Goal: Task Accomplishment & Management: Use online tool/utility

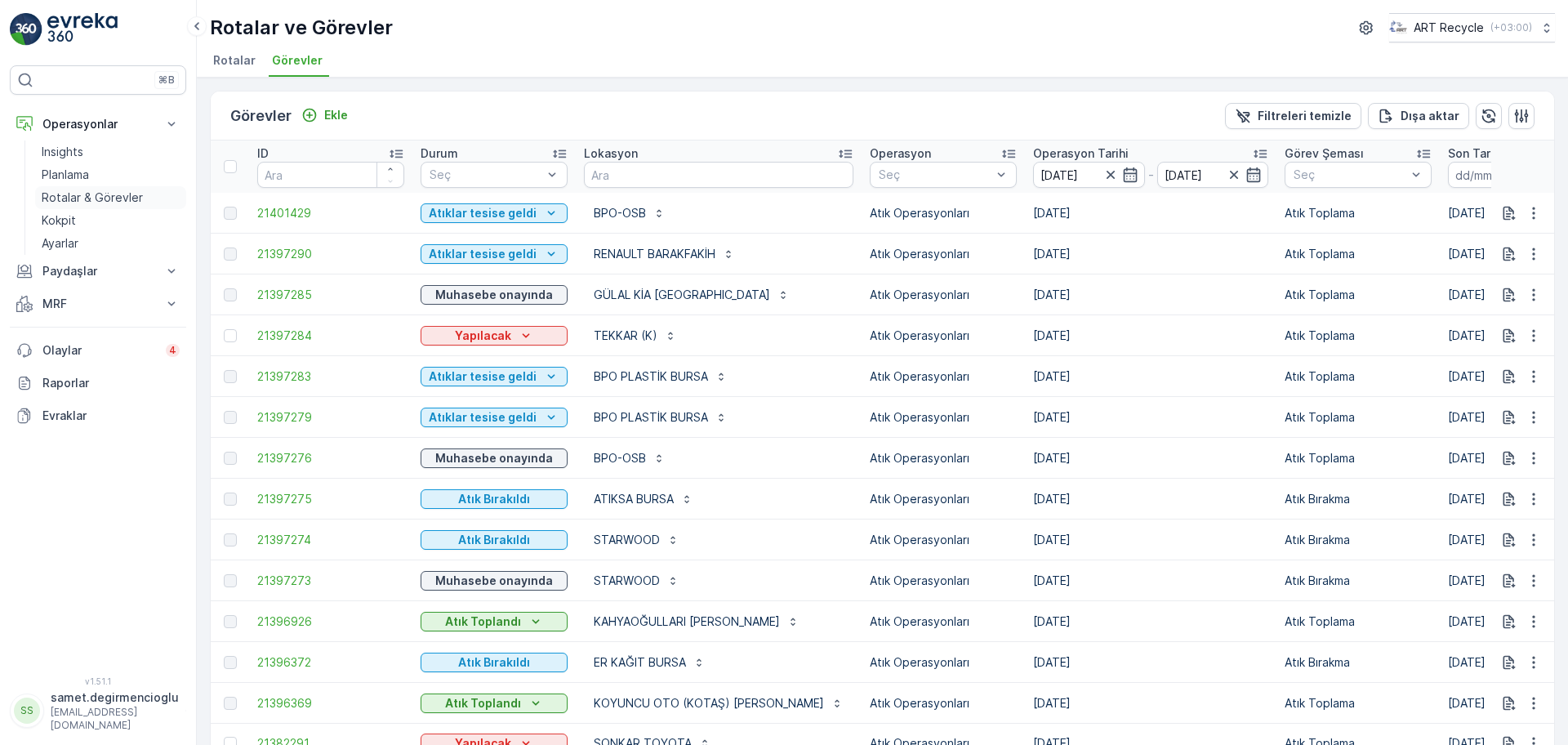
scroll to position [24, 0]
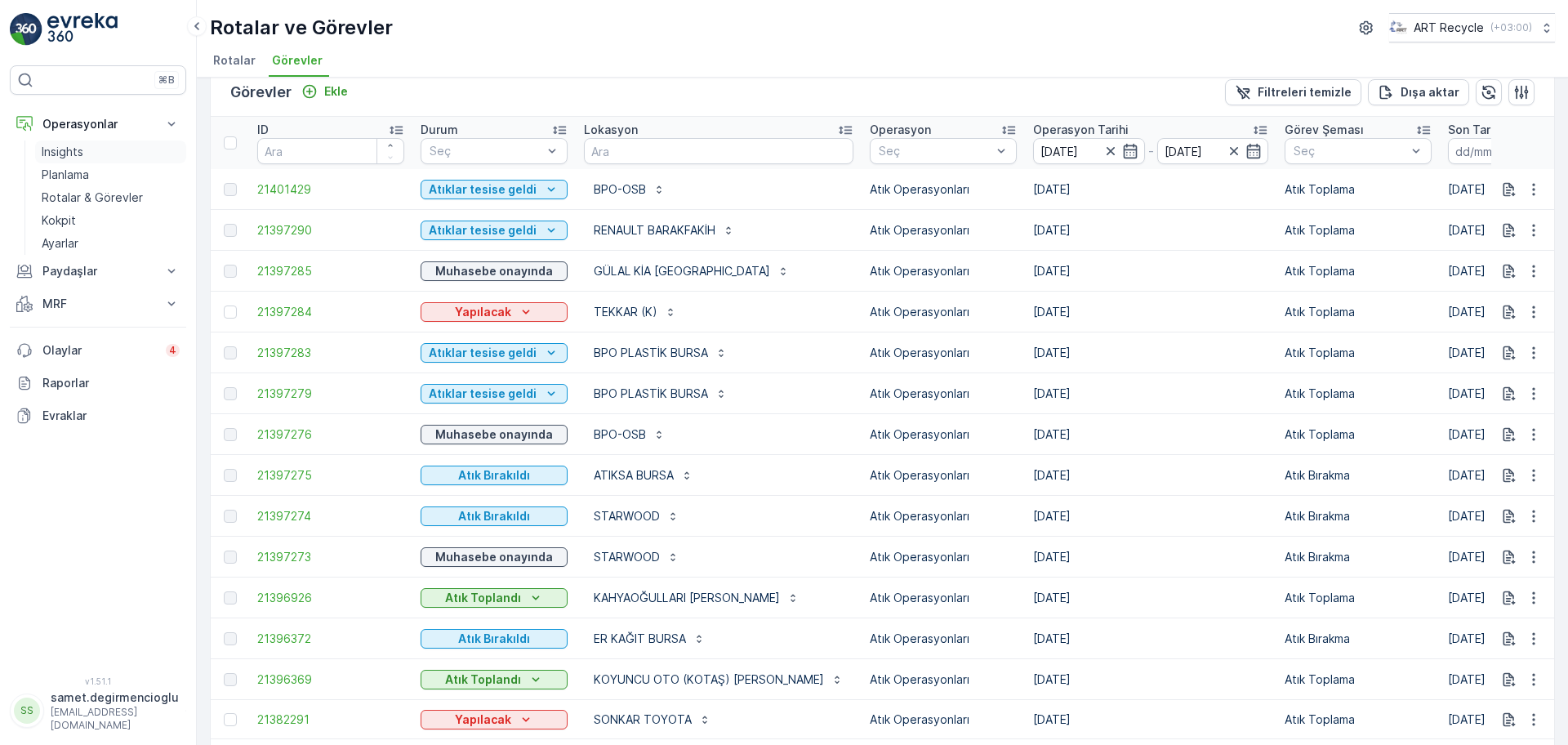
click at [69, 160] on p "Insights" at bounding box center [63, 151] width 42 height 16
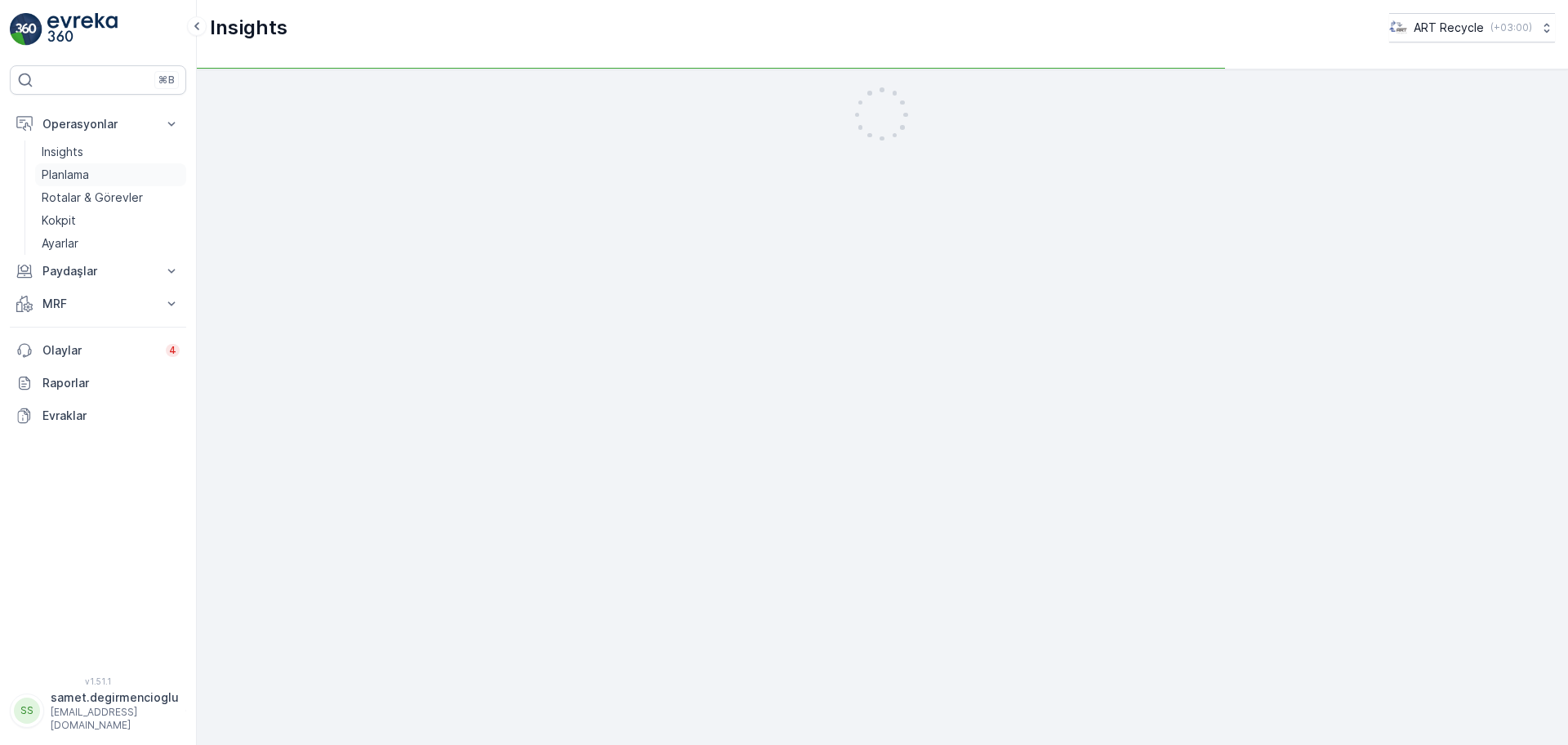
click at [68, 170] on p "Planlama" at bounding box center [65, 174] width 47 height 16
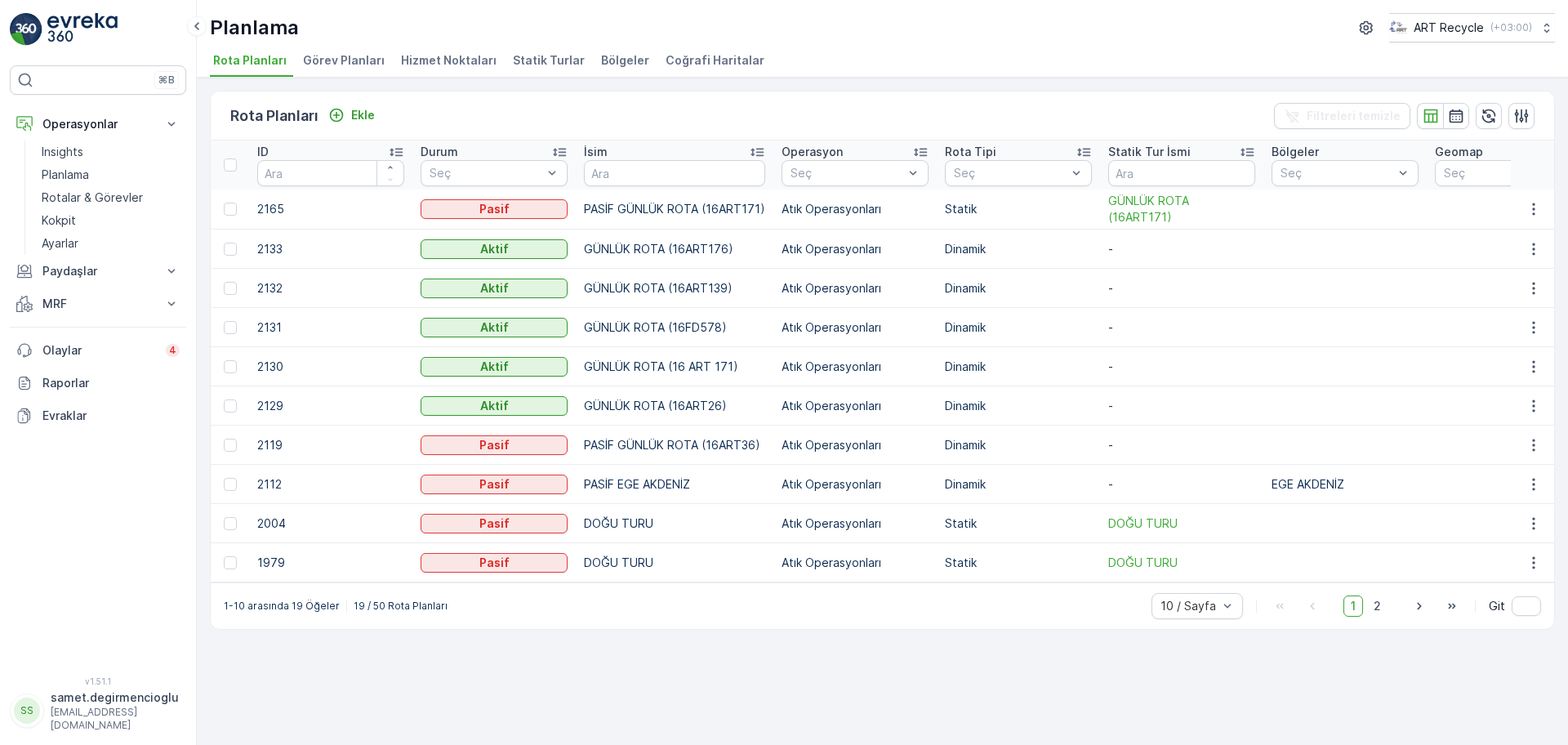
click at [426, 62] on span "Hizmet Noktaları" at bounding box center [449, 60] width 96 height 16
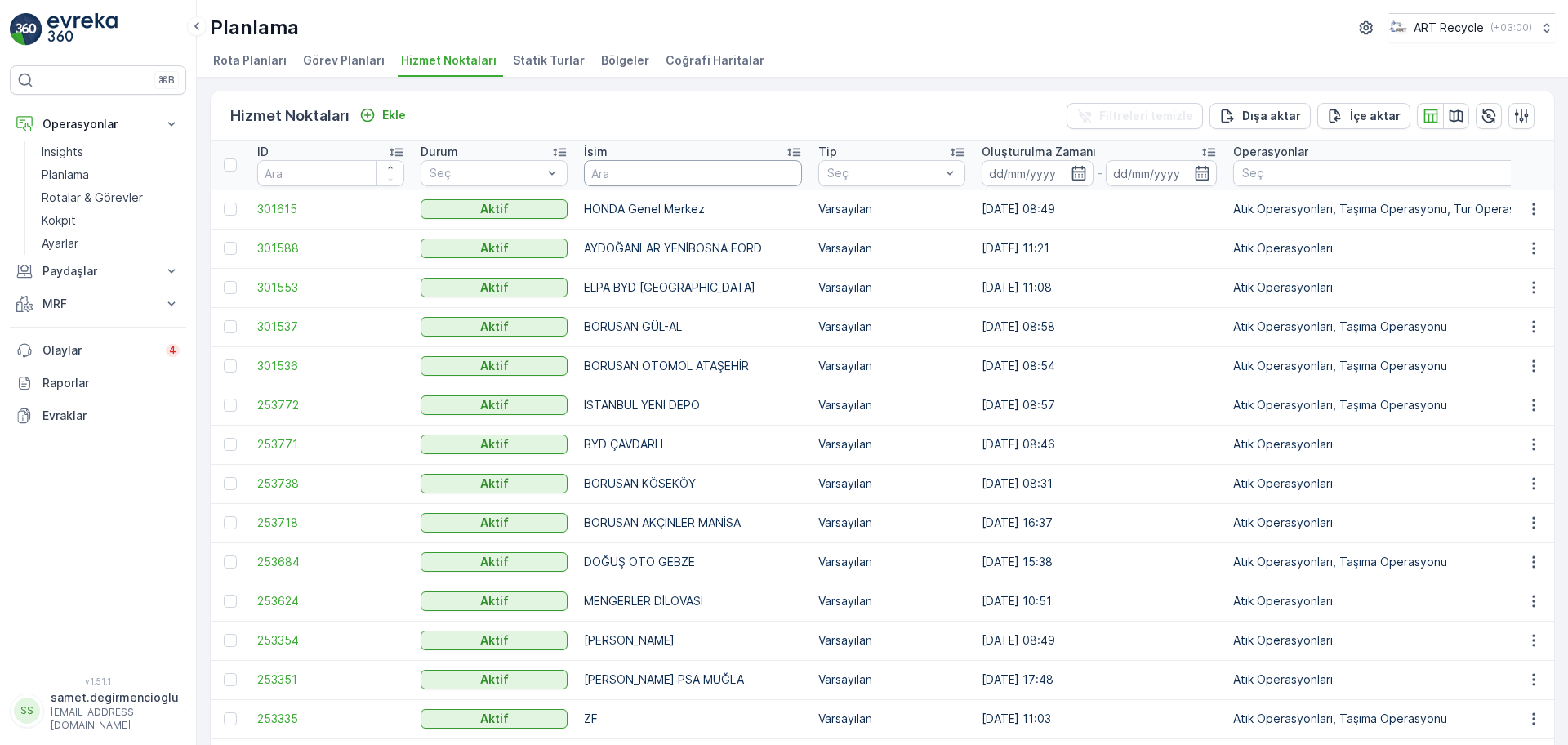
click at [648, 160] on input "text" at bounding box center [693, 173] width 218 height 26
type input "bpo"
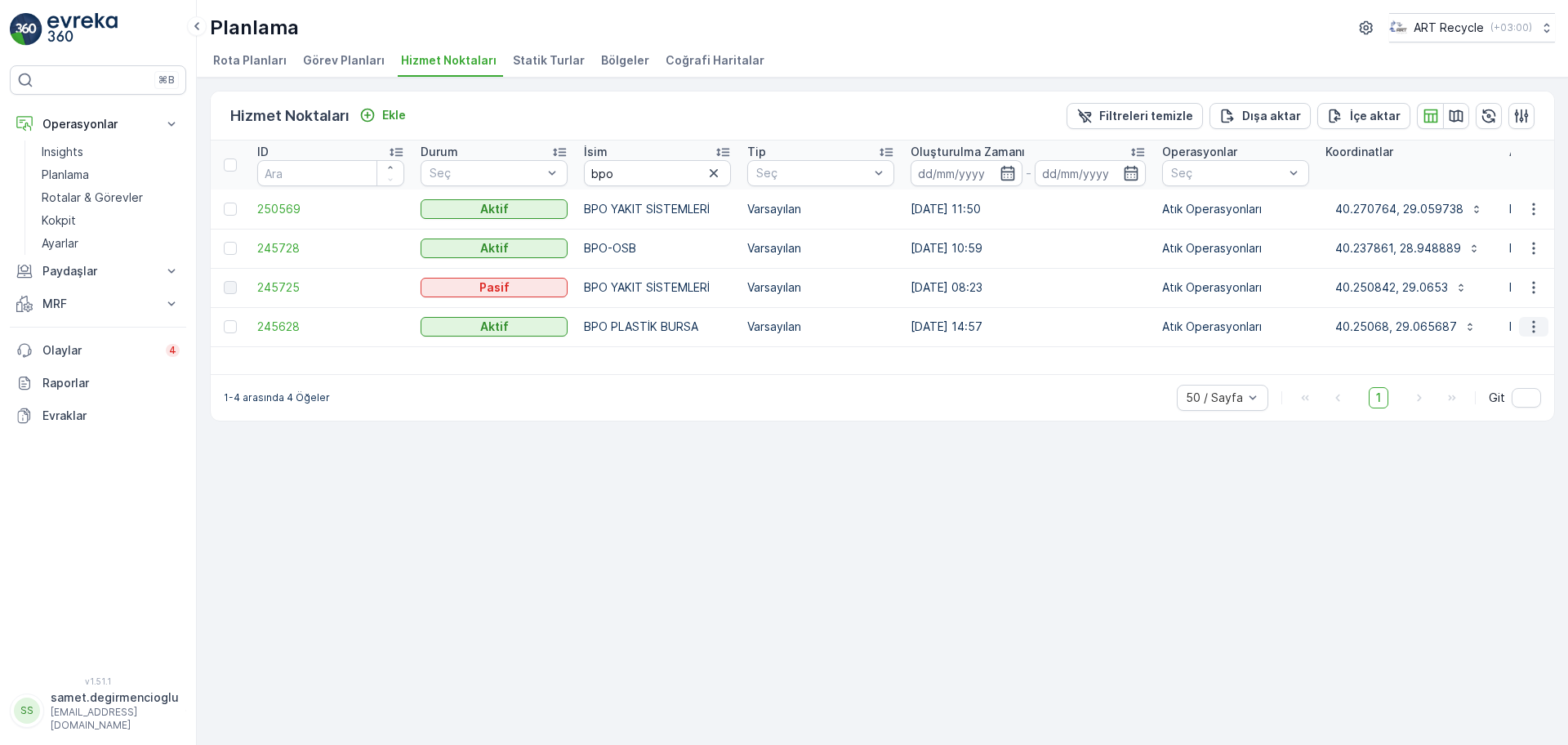
click at [1531, 328] on icon "button" at bounding box center [1533, 326] width 16 height 16
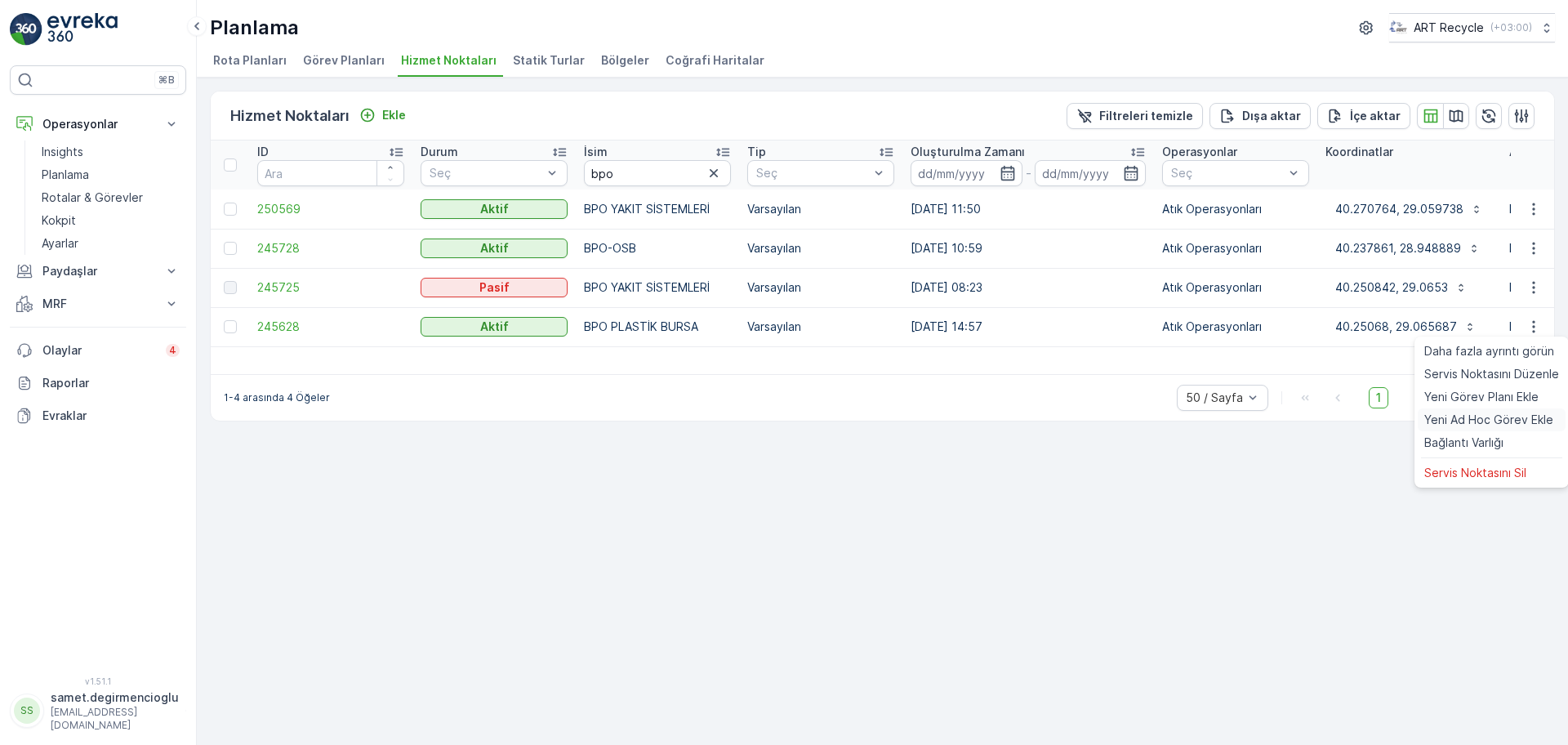
click at [1494, 424] on span "Yeni Ad Hoc Görev Ekle" at bounding box center [1489, 419] width 129 height 16
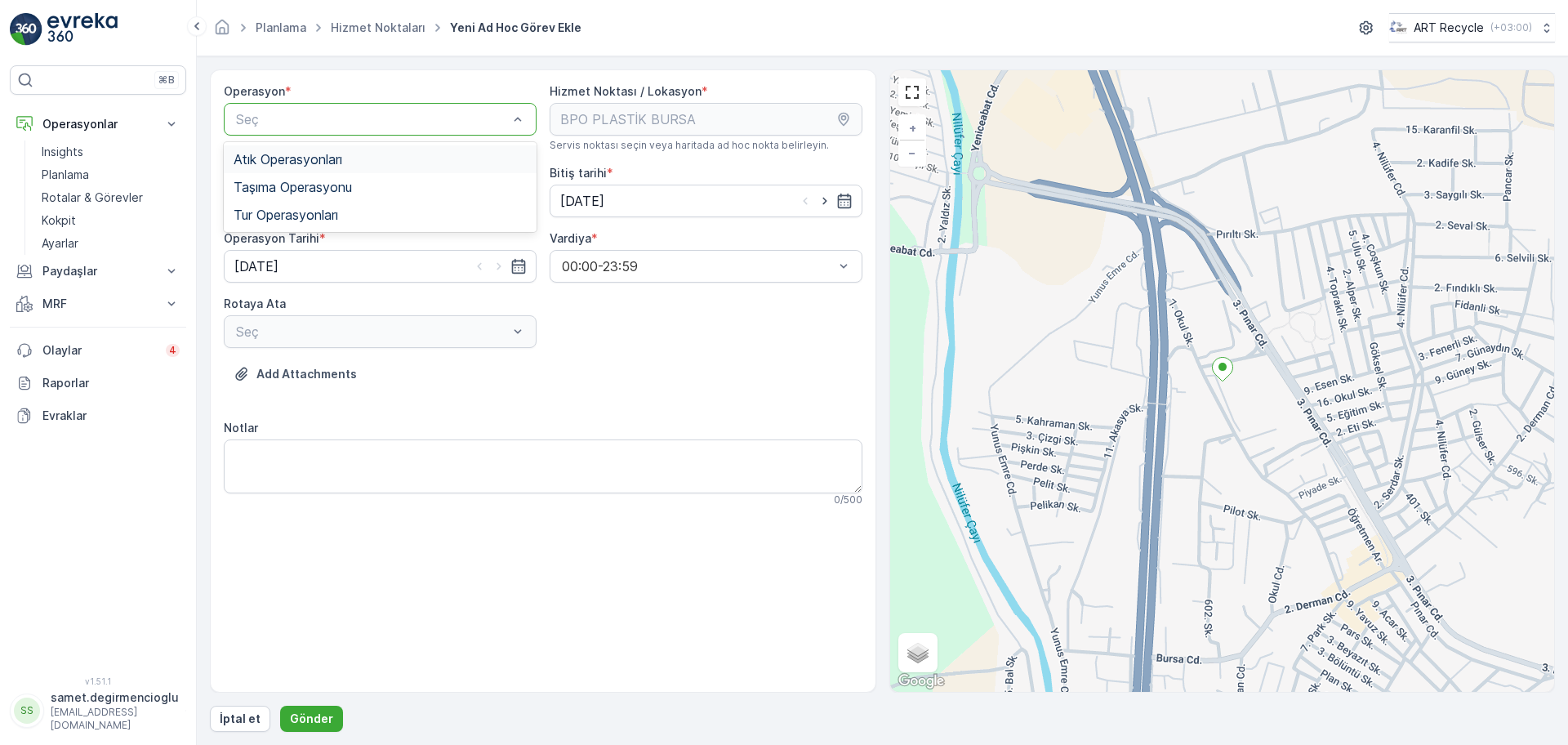
click at [295, 158] on span "Atık Operasyonları" at bounding box center [287, 160] width 108 height 15
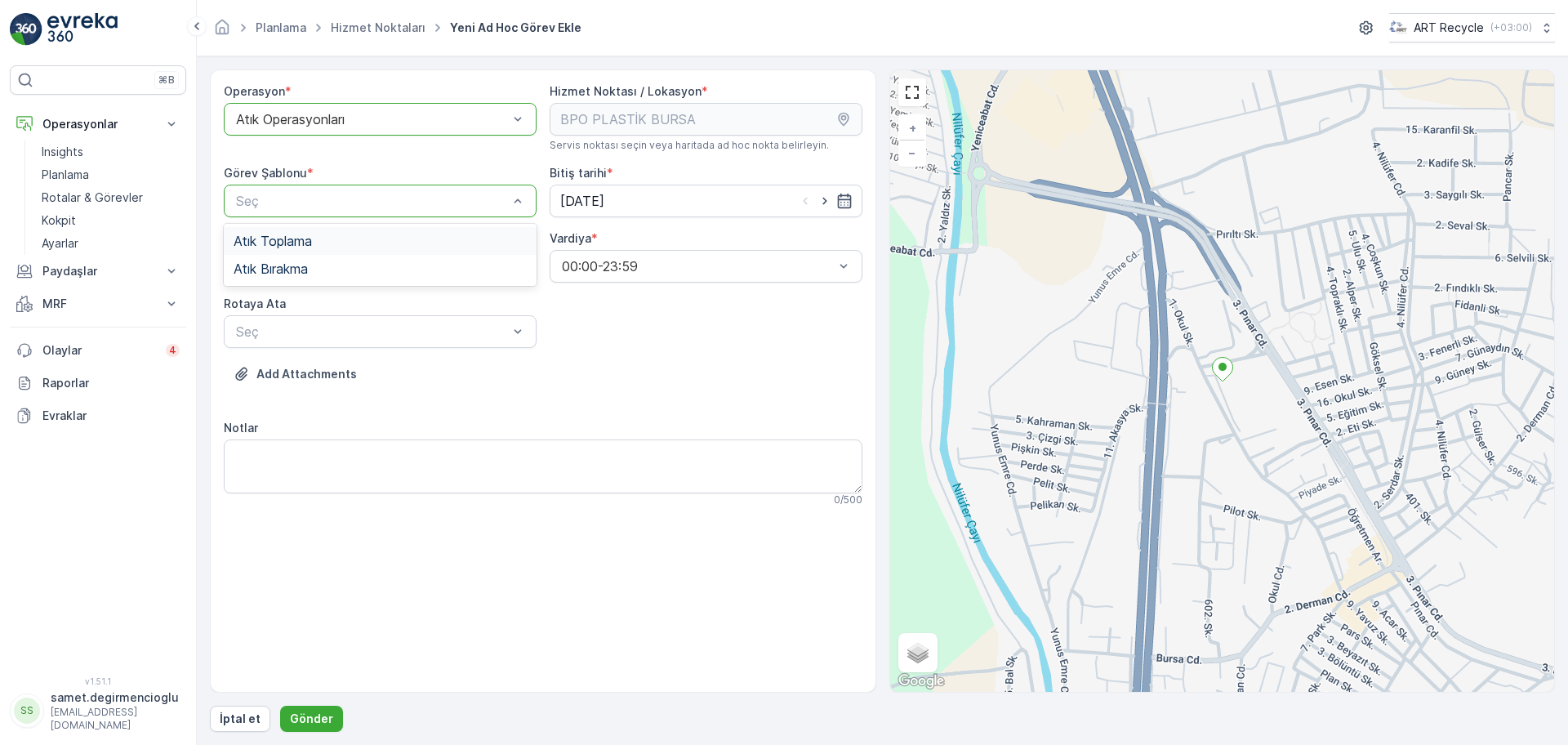
click at [303, 241] on span "Atık Toplama" at bounding box center [272, 241] width 78 height 15
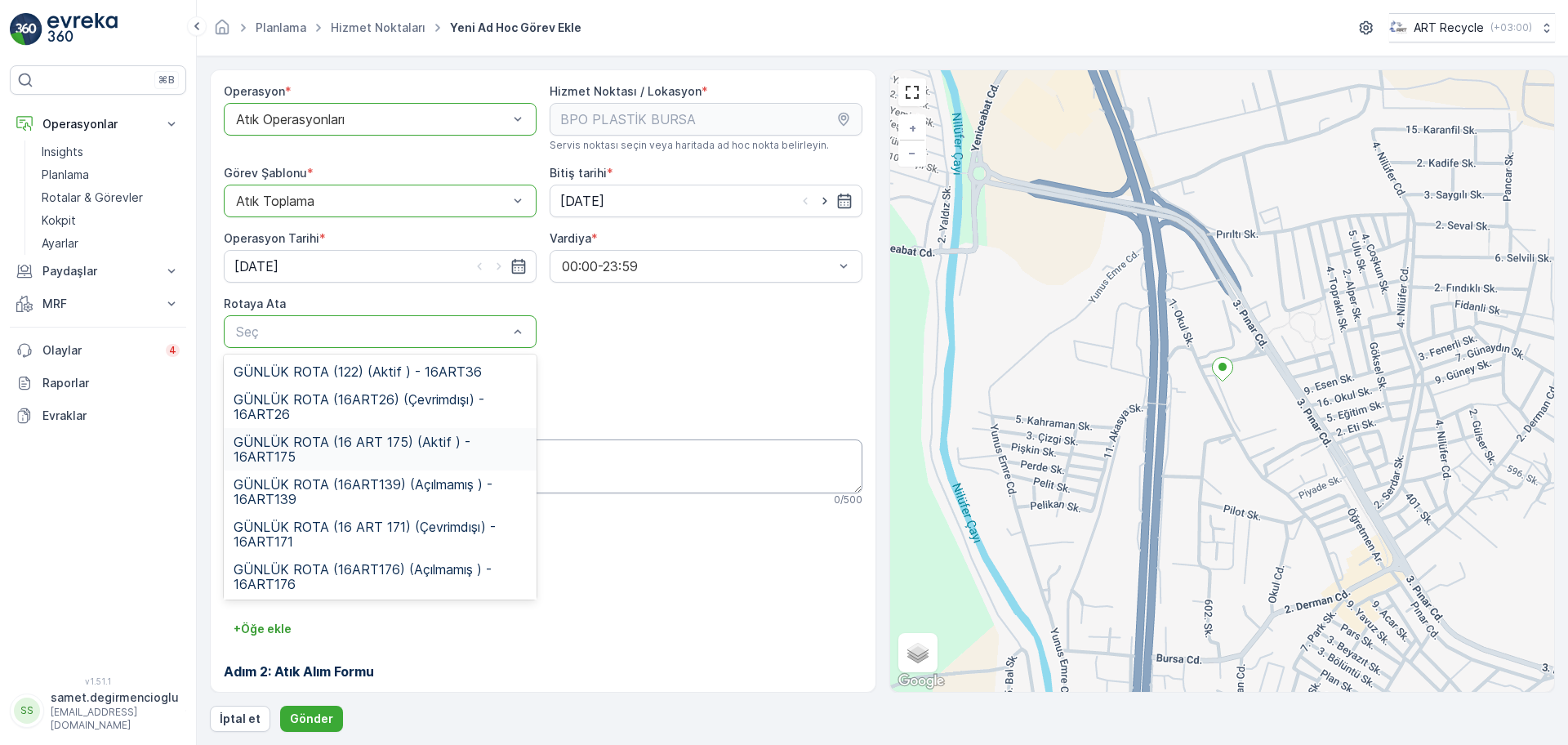
drag, startPoint x: 327, startPoint y: 439, endPoint x: 373, endPoint y: 441, distance: 46.0
click at [330, 439] on span "GÜNLÜK ROTA (16 ART 175) (Aktif ) - 16ART175" at bounding box center [379, 449] width 293 height 29
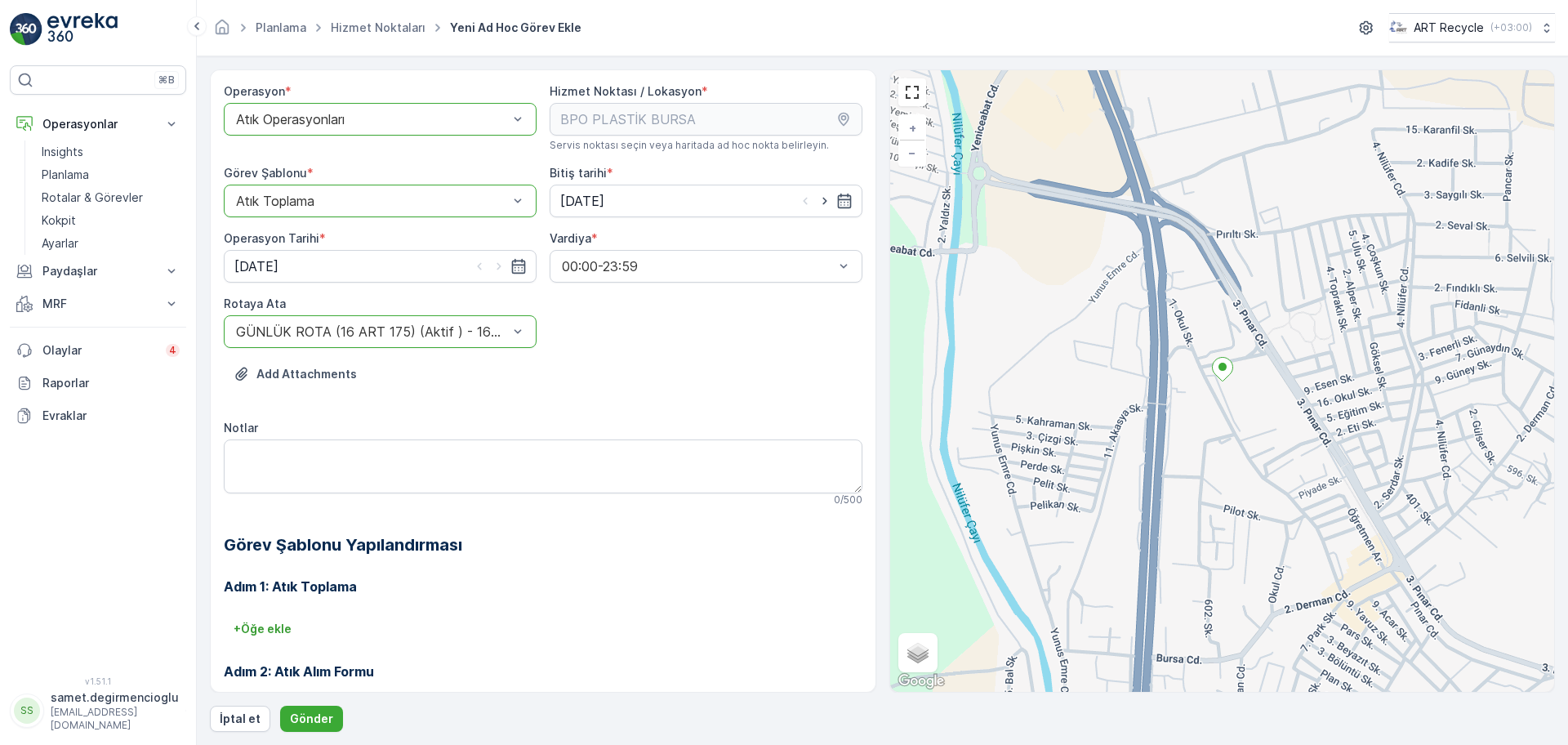
click at [493, 430] on div "Notlar" at bounding box center [543, 428] width 639 height 16
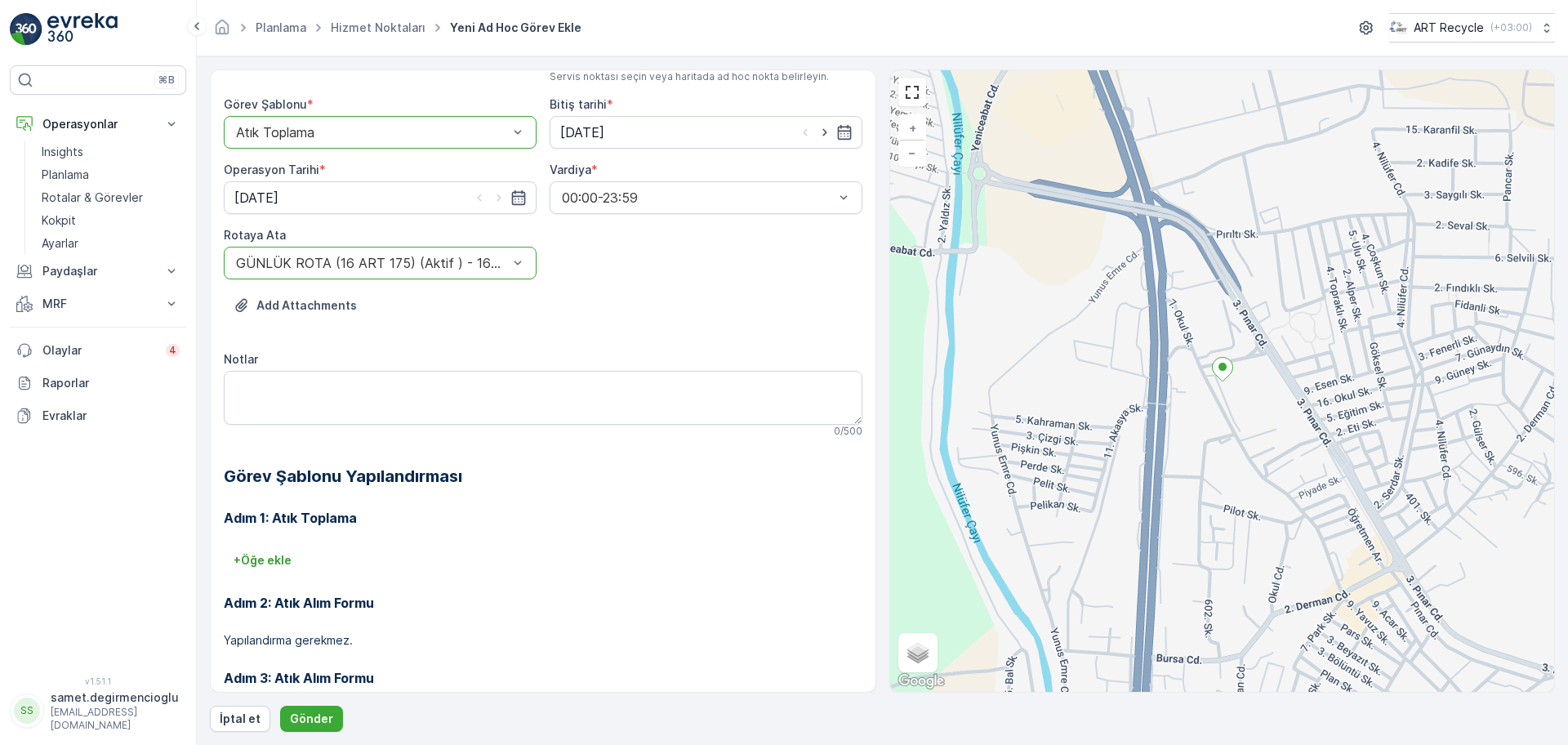
scroll to position [139, 0]
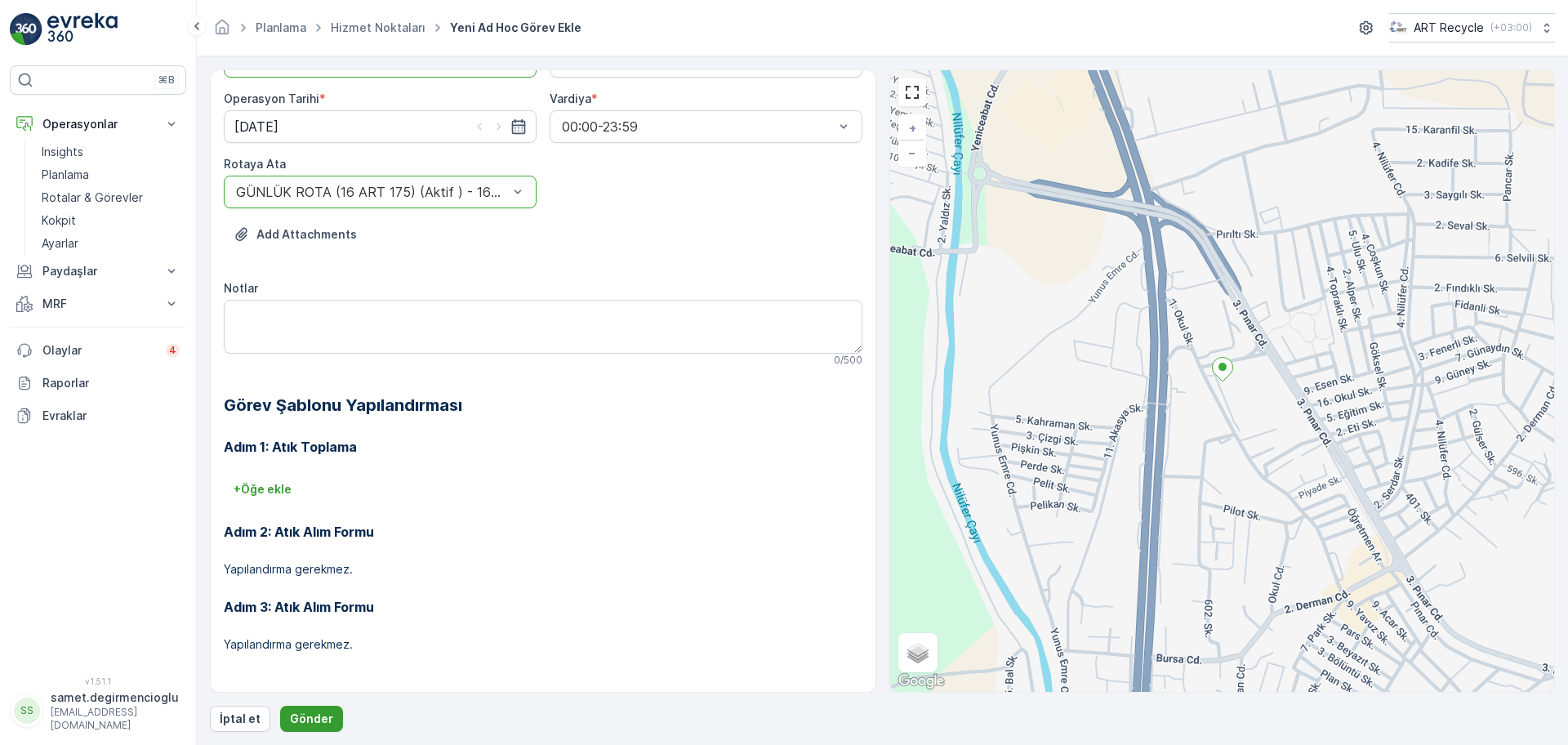
click at [306, 713] on p "Gönder" at bounding box center [311, 718] width 44 height 16
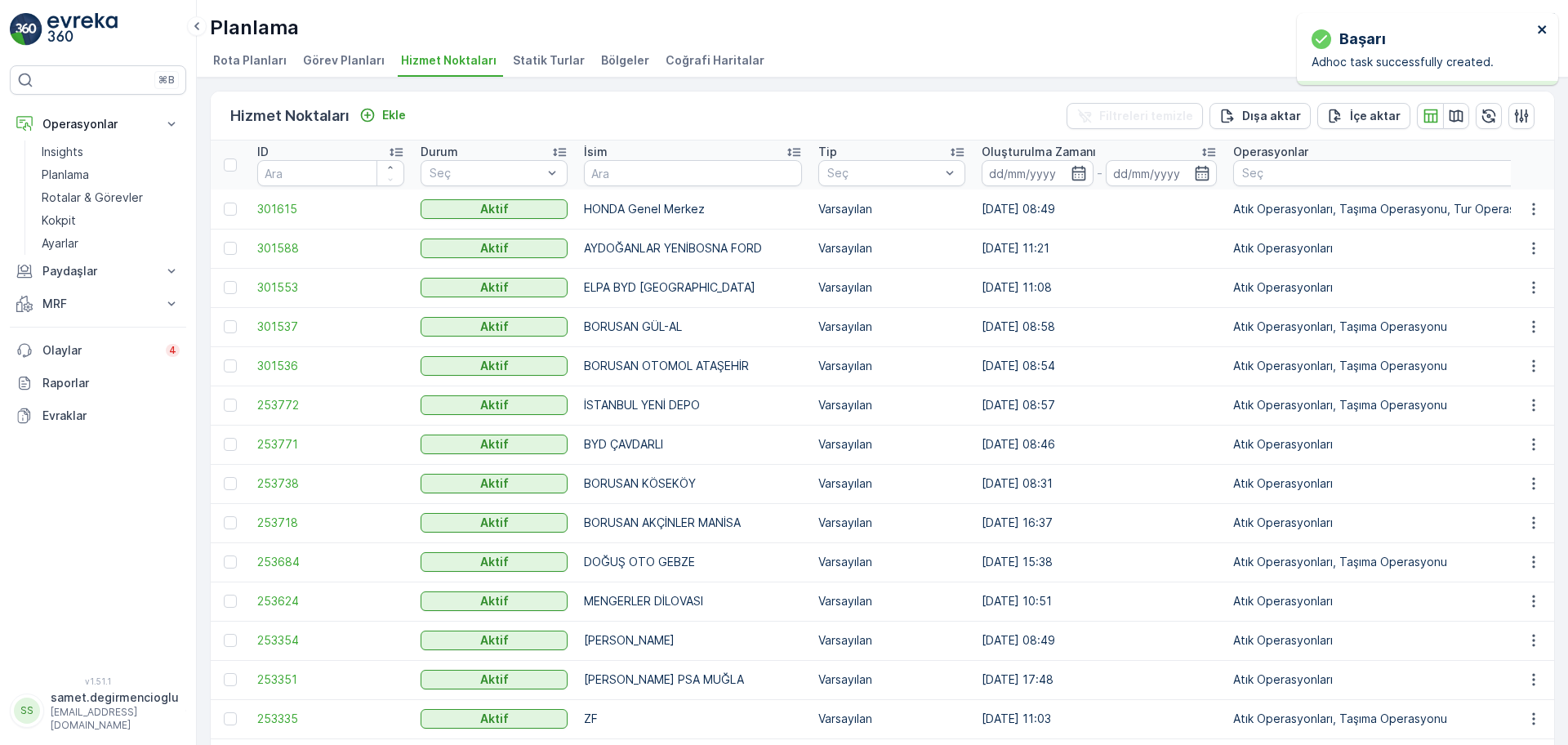
click at [1542, 30] on icon "close" at bounding box center [1542, 29] width 8 height 8
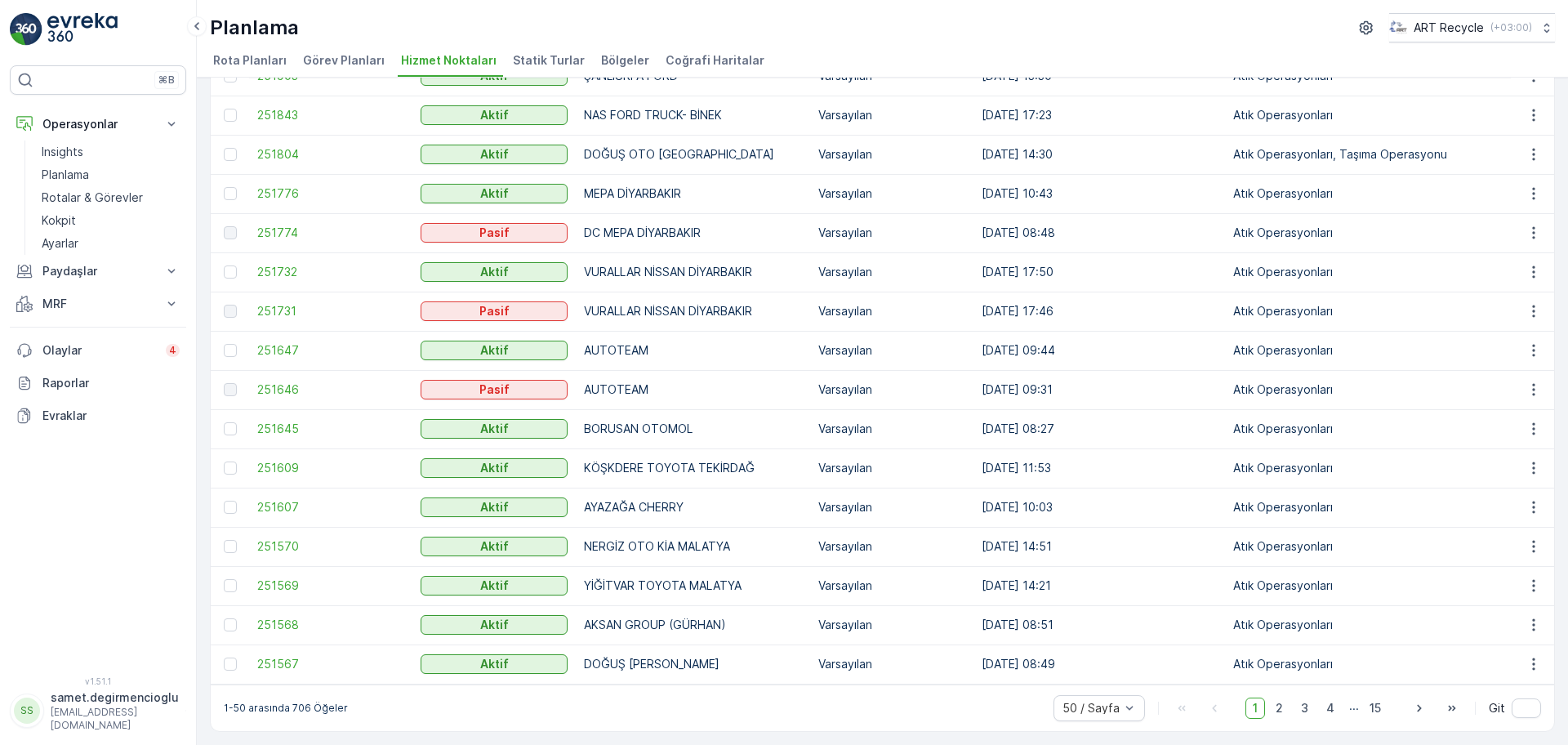
scroll to position [1475, 0]
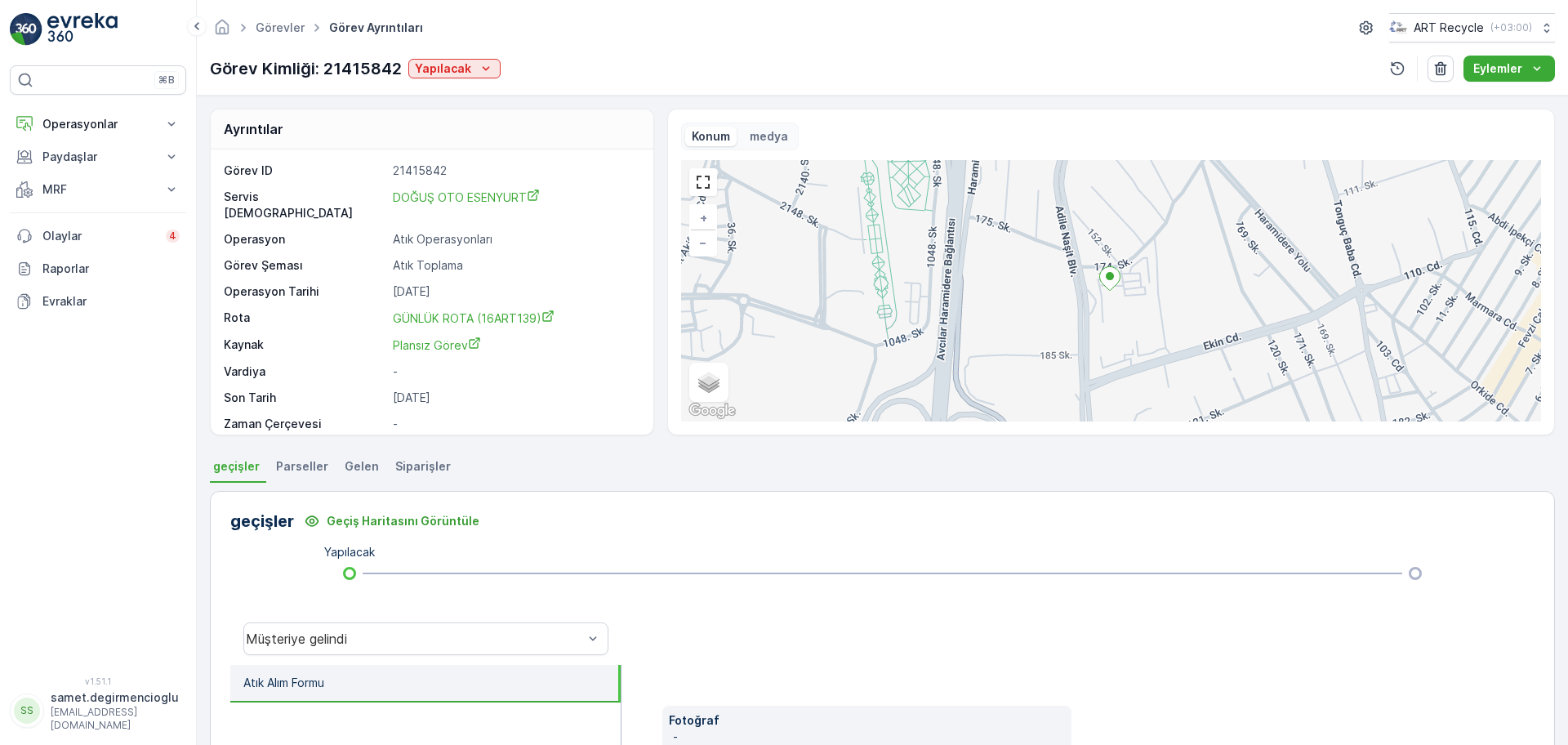
click at [82, 185] on p "MRF" at bounding box center [98, 189] width 111 height 16
click at [89, 218] on p "Gelen & Giden" at bounding box center [81, 217] width 79 height 16
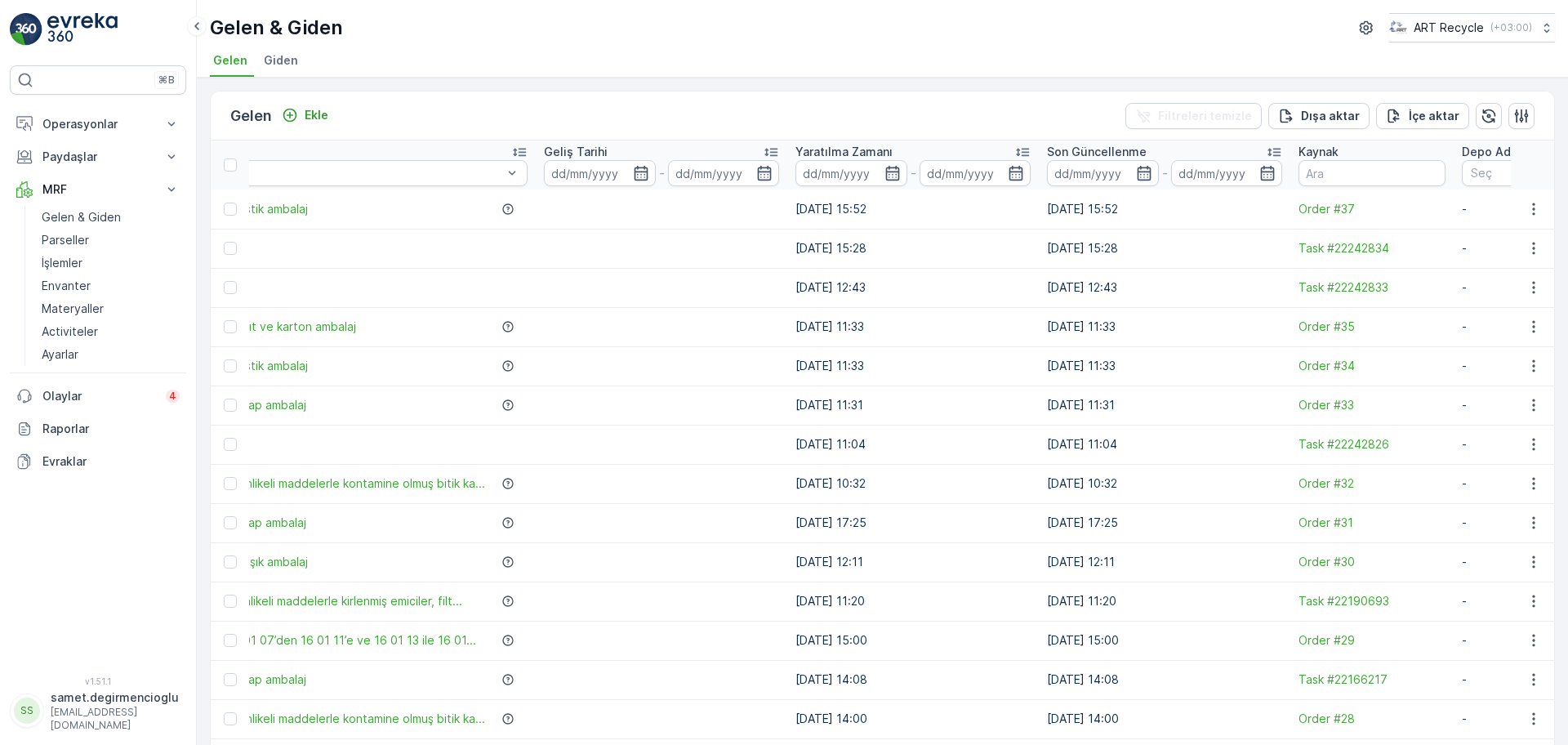
scroll to position [0, 709]
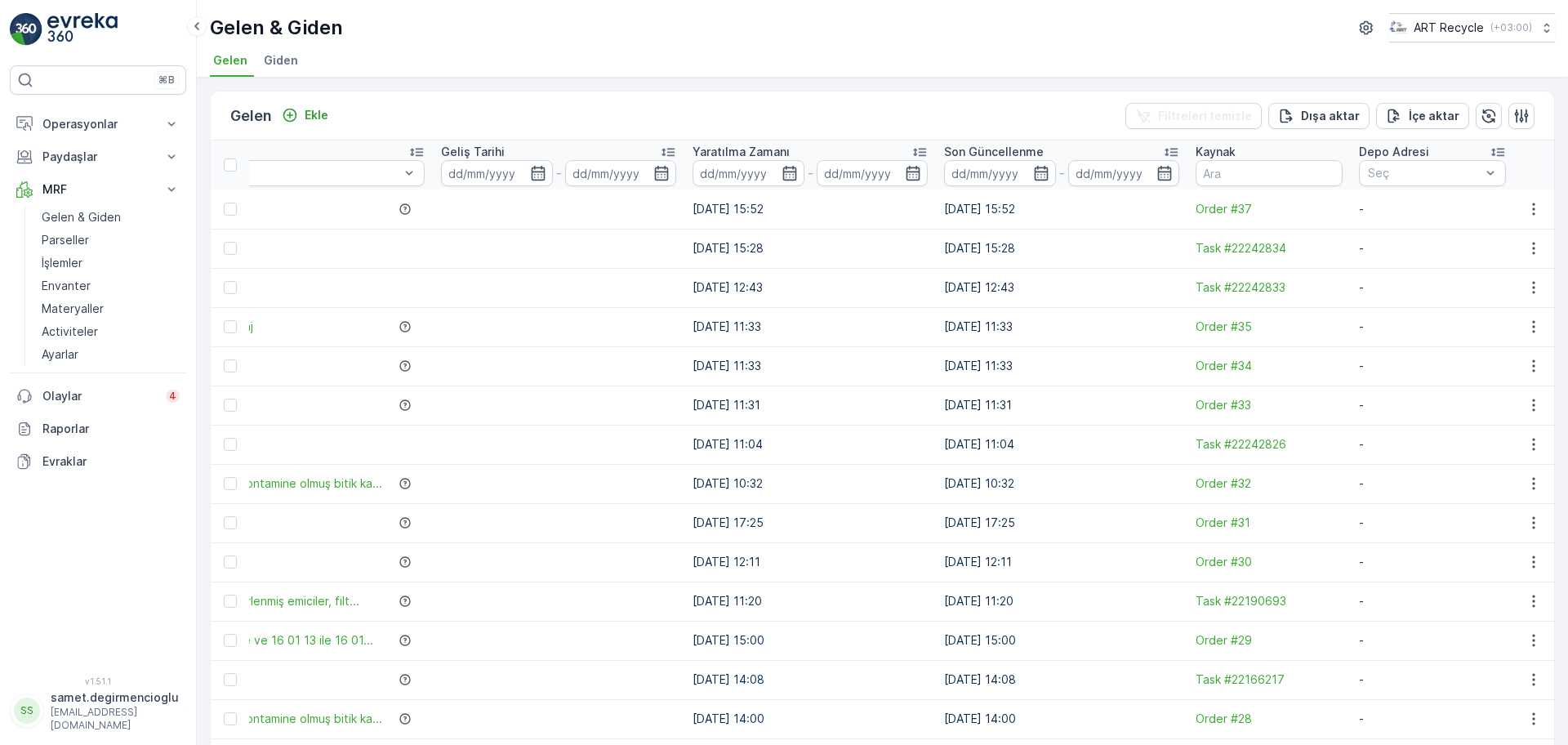
drag, startPoint x: 984, startPoint y: 309, endPoint x: 1080, endPoint y: 291, distance: 97.7
drag, startPoint x: 1095, startPoint y: 288, endPoint x: 1338, endPoint y: 302, distance: 243.4
drag, startPoint x: 1332, startPoint y: 295, endPoint x: 683, endPoint y: 265, distance: 649.7
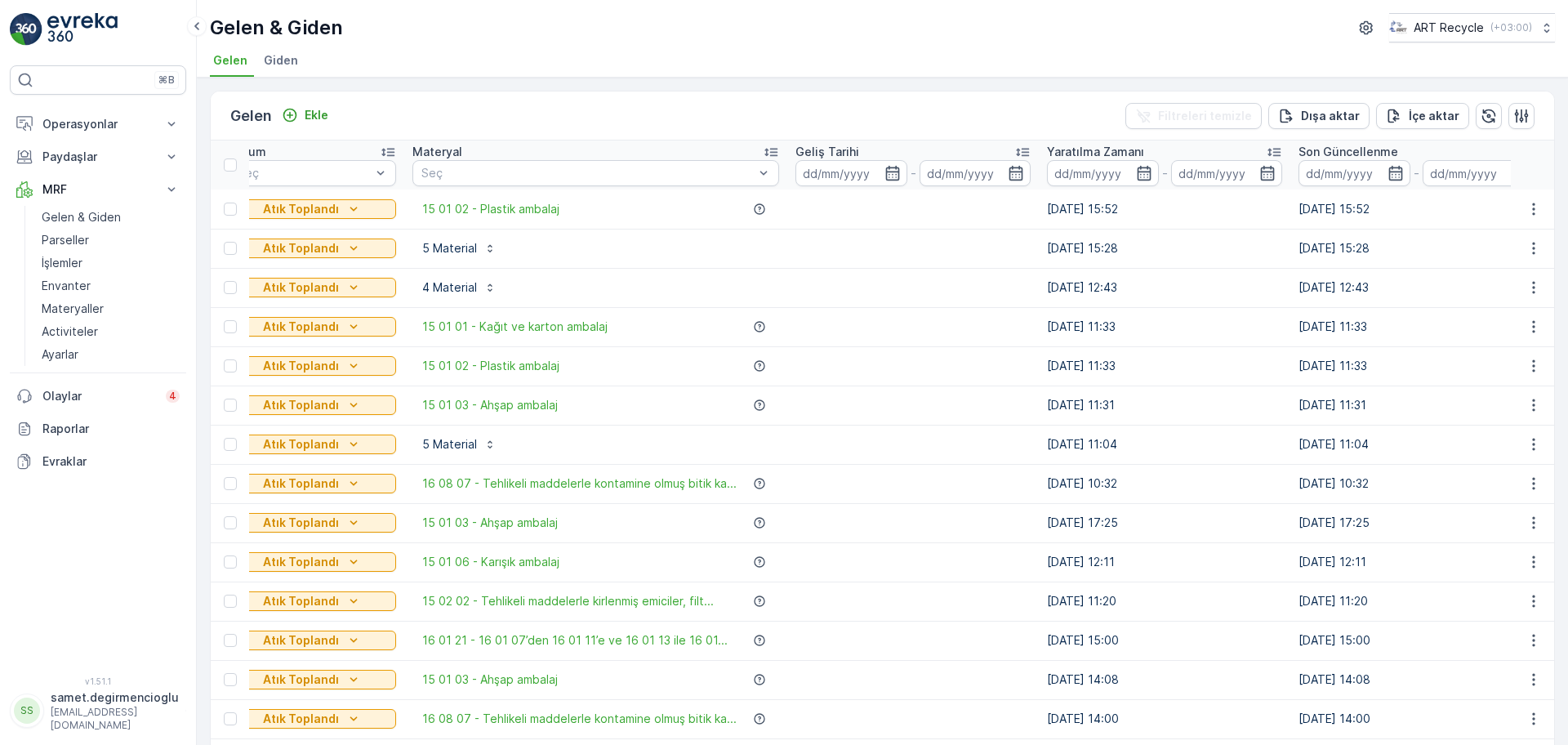
scroll to position [0, 0]
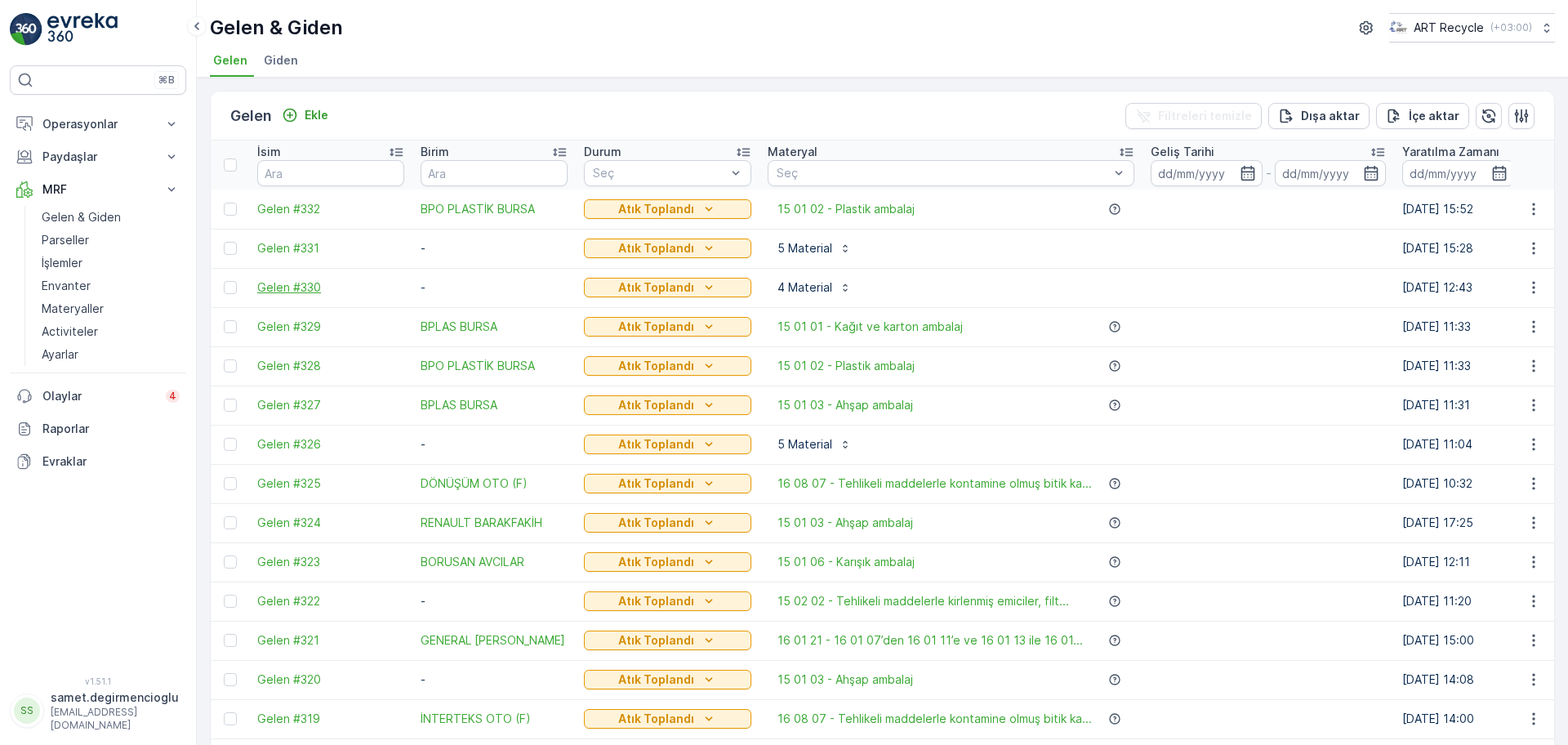
drag, startPoint x: 658, startPoint y: 271, endPoint x: 325, endPoint y: 286, distance: 333.3
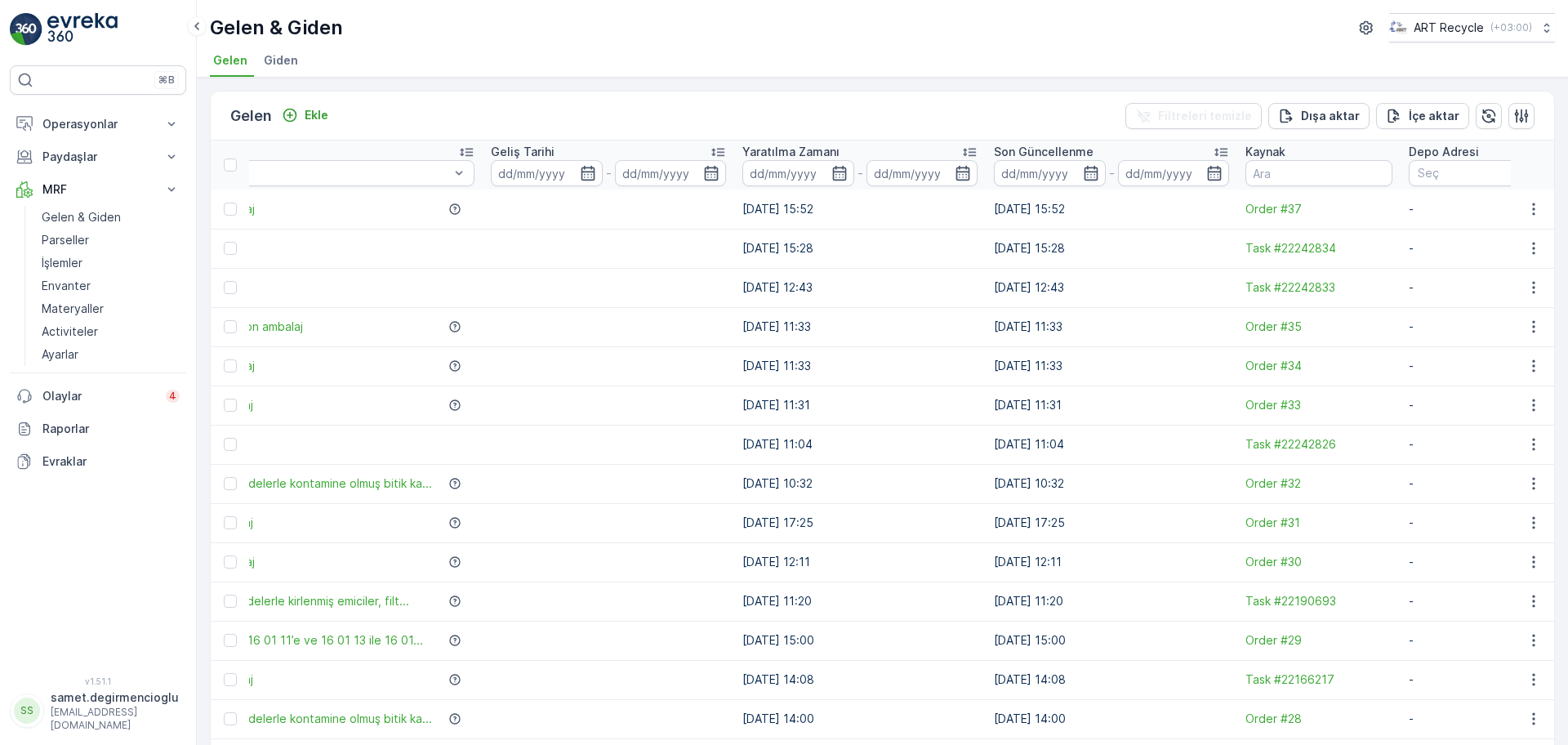
scroll to position [0, 709]
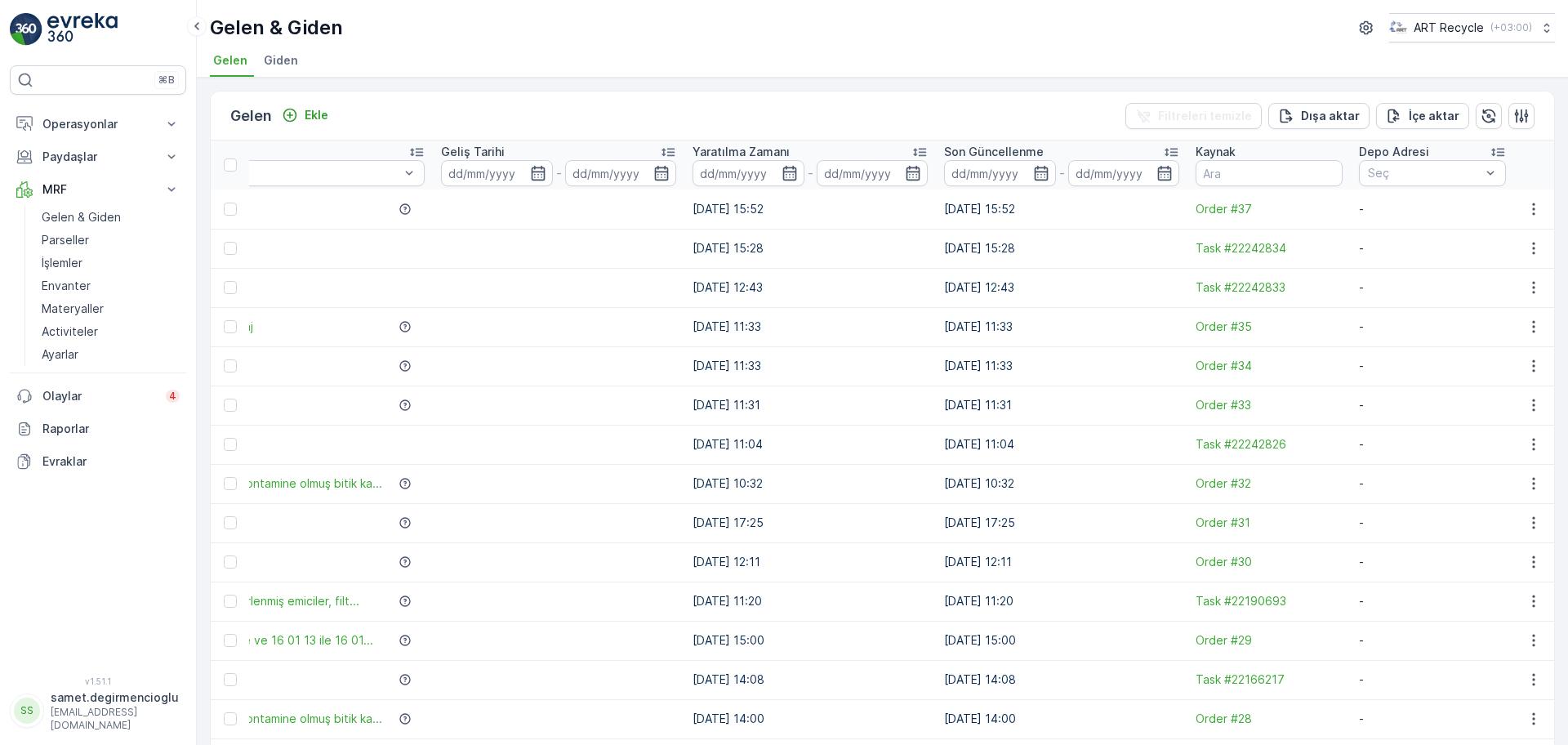
drag, startPoint x: 445, startPoint y: 260, endPoint x: 557, endPoint y: 247, distance: 112.8
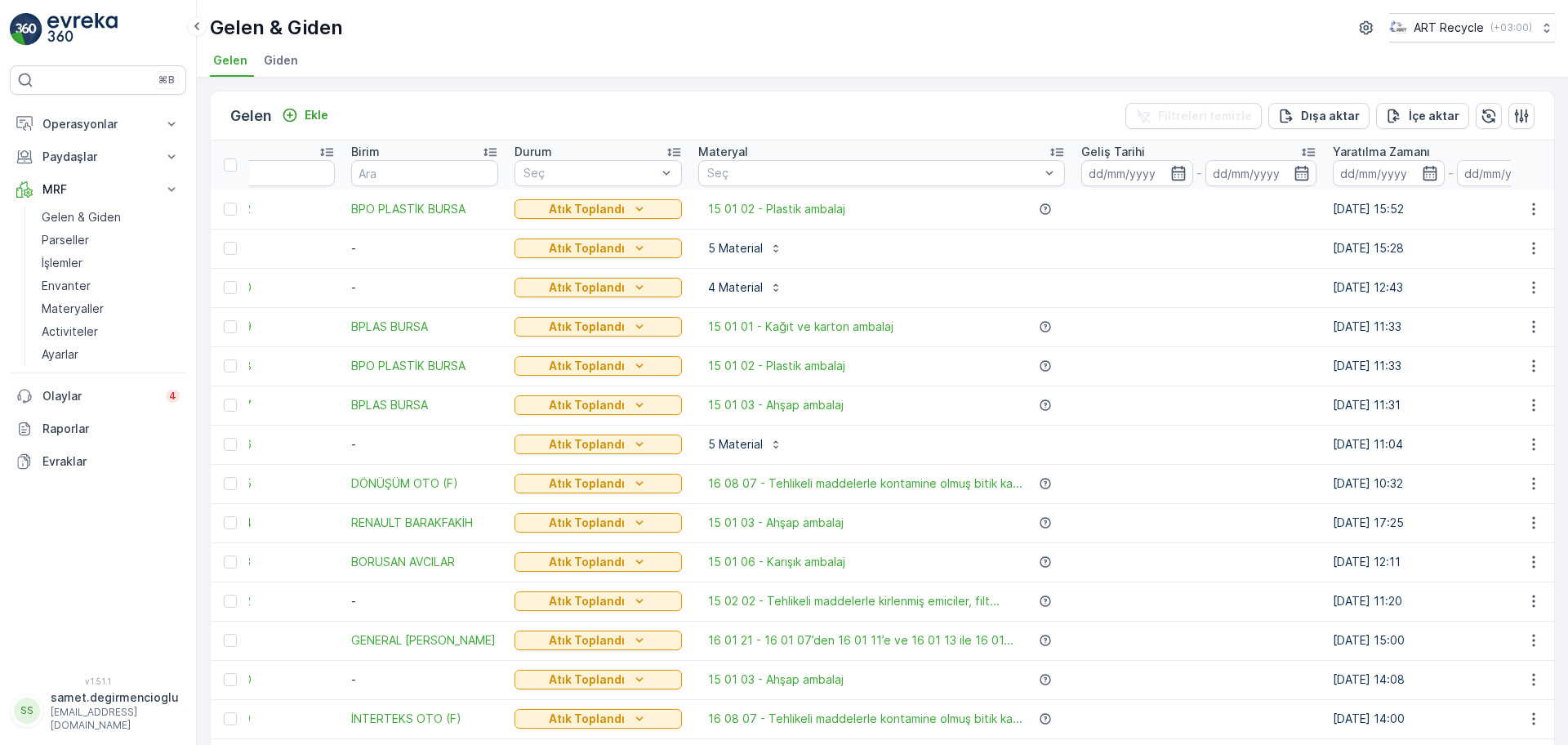
scroll to position [0, 0]
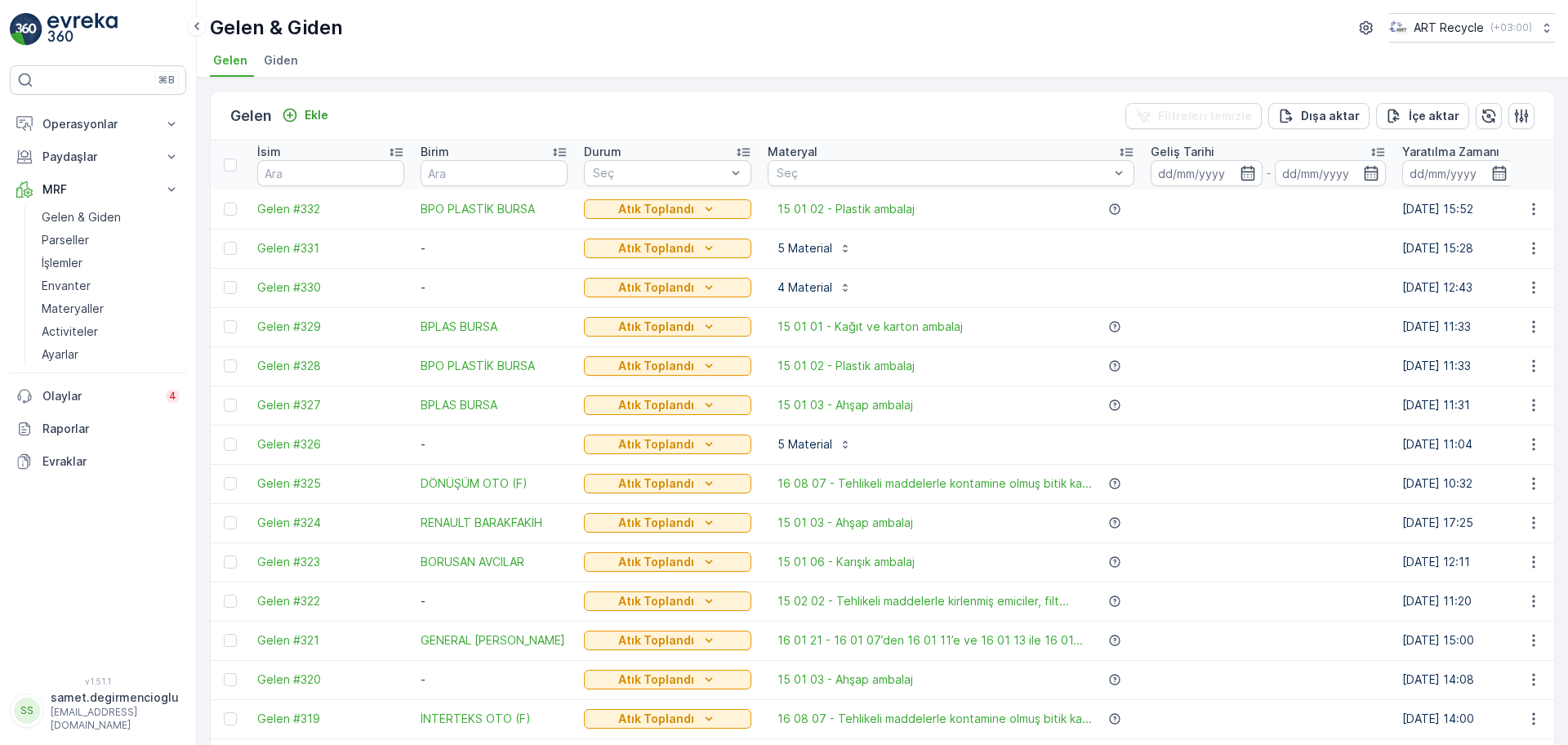
drag, startPoint x: 518, startPoint y: 244, endPoint x: 393, endPoint y: 260, distance: 126.0
